Goal: Find specific page/section: Find specific page/section

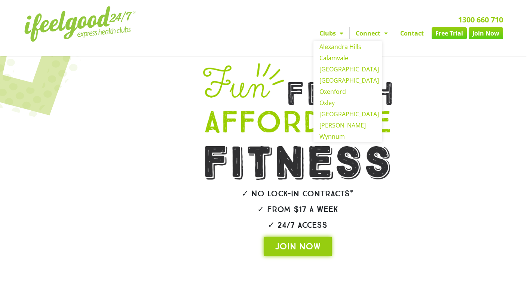
click at [342, 31] on span "Menu" at bounding box center [339, 33] width 7 height 13
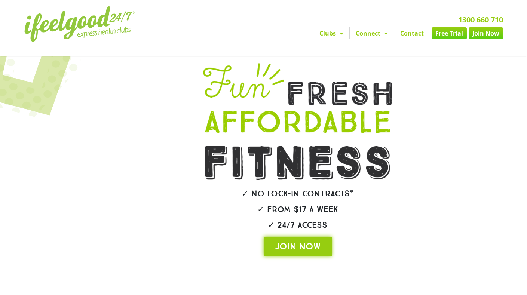
click at [342, 33] on span "Menu" at bounding box center [339, 33] width 7 height 13
click at [104, 116] on div at bounding box center [144, 282] width 83 height 439
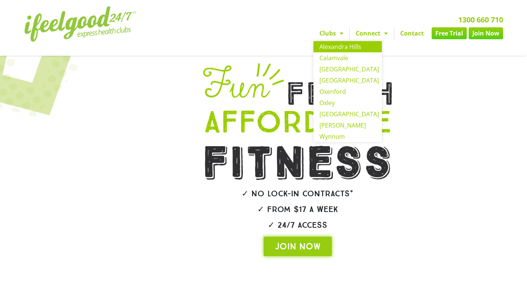
click at [340, 47] on link "Alexandra Hills" at bounding box center [347, 46] width 68 height 11
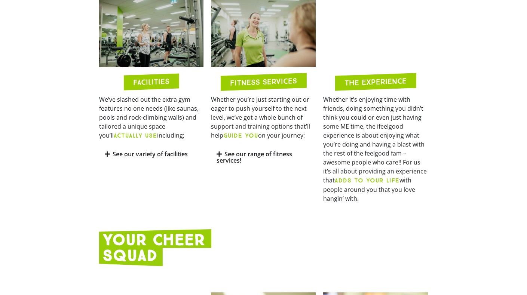
scroll to position [323, 0]
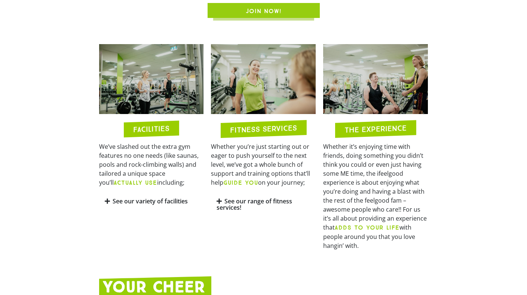
click at [106, 201] on icon at bounding box center [107, 201] width 5 height 6
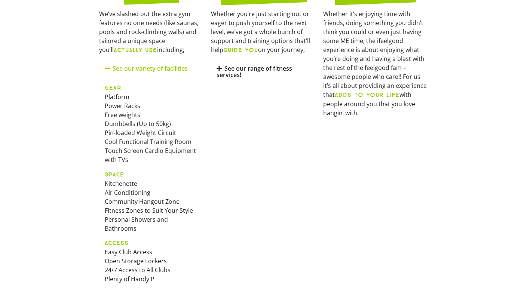
scroll to position [279, 0]
